Goal: Task Accomplishment & Management: Complete application form

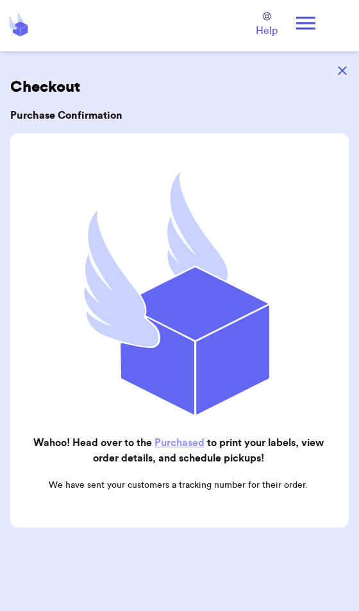
click at [344, 71] on icon "button" at bounding box center [342, 70] width 9 height 9
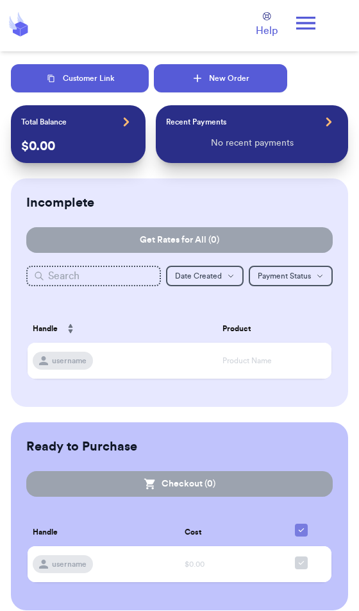
click at [228, 74] on button "New Order" at bounding box center [221, 78] width 134 height 28
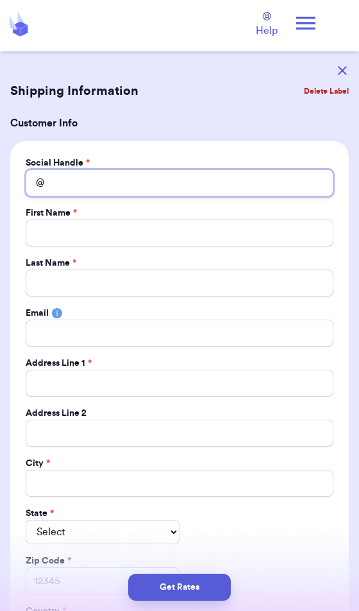
click at [162, 179] on input "Total Amount Paid" at bounding box center [180, 182] width 308 height 27
type input "b"
type input "bl"
type input "b"
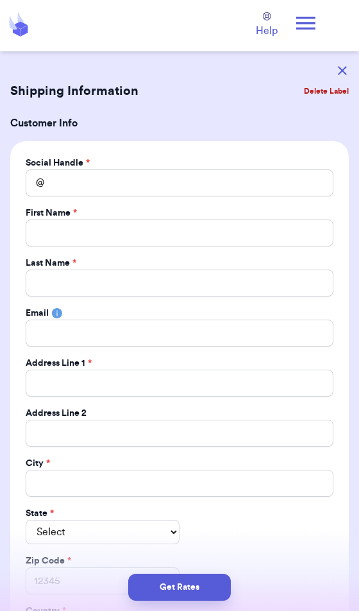
click at [338, 74] on icon "button" at bounding box center [342, 70] width 9 height 9
